Goal: Download file/media

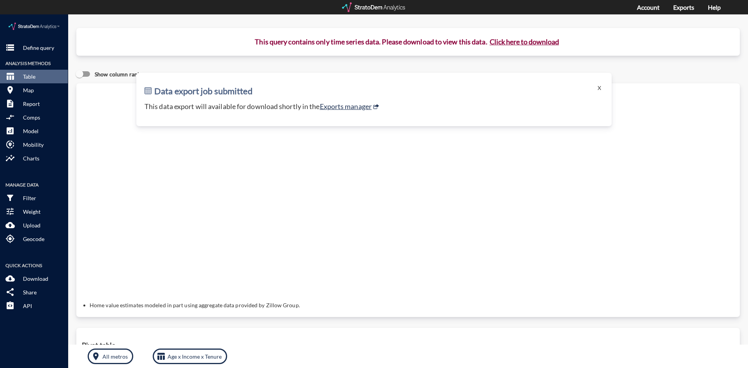
click at [401, 5] on div at bounding box center [374, 7] width 64 height 10
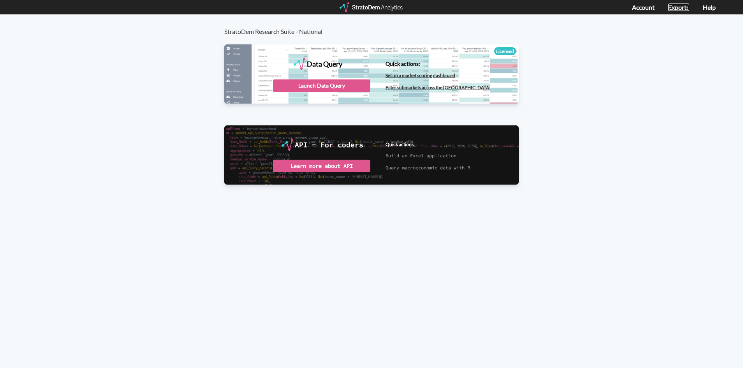
click at [687, 9] on link "Exports" at bounding box center [679, 7] width 21 height 7
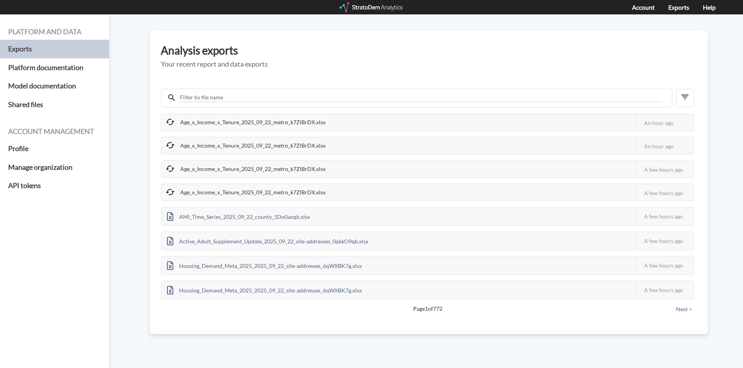
click at [266, 188] on div "Age_x_Income_x_Tenure_2025_09_22_metro_k7ZlBrDX.xlsx" at bounding box center [246, 192] width 169 height 16
click at [173, 191] on icon at bounding box center [170, 191] width 9 height 9
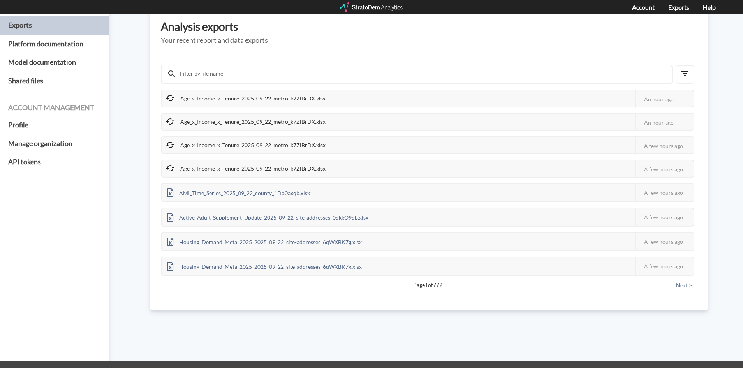
scroll to position [16, 0]
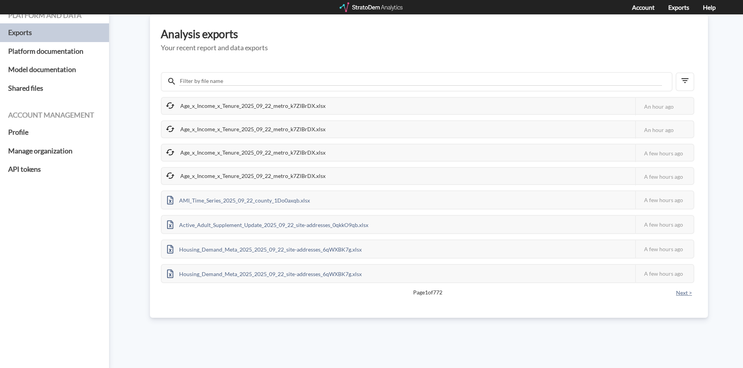
click at [685, 290] on button "Next >" at bounding box center [684, 293] width 21 height 9
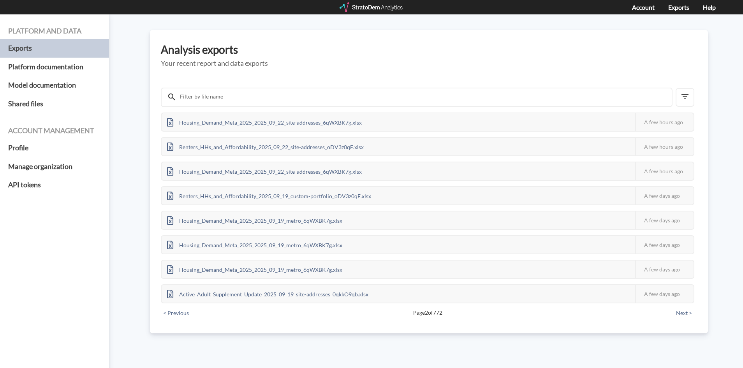
scroll to position [0, 0]
click at [389, 12] on div at bounding box center [372, 7] width 64 height 10
